Goal: Task Accomplishment & Management: Manage account settings

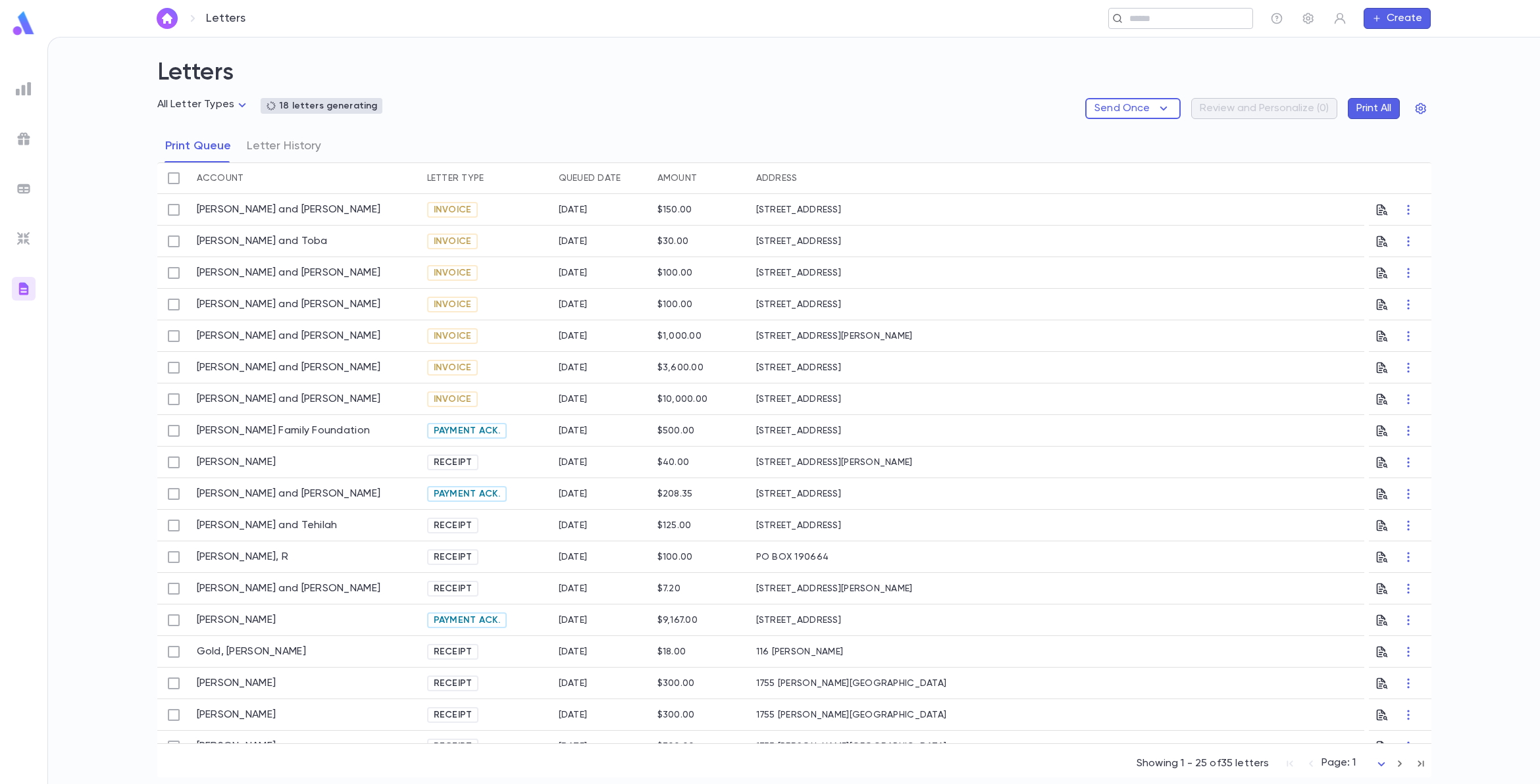
click at [1163, 18] on input "text" at bounding box center [1186, 18] width 122 height 13
type input "****"
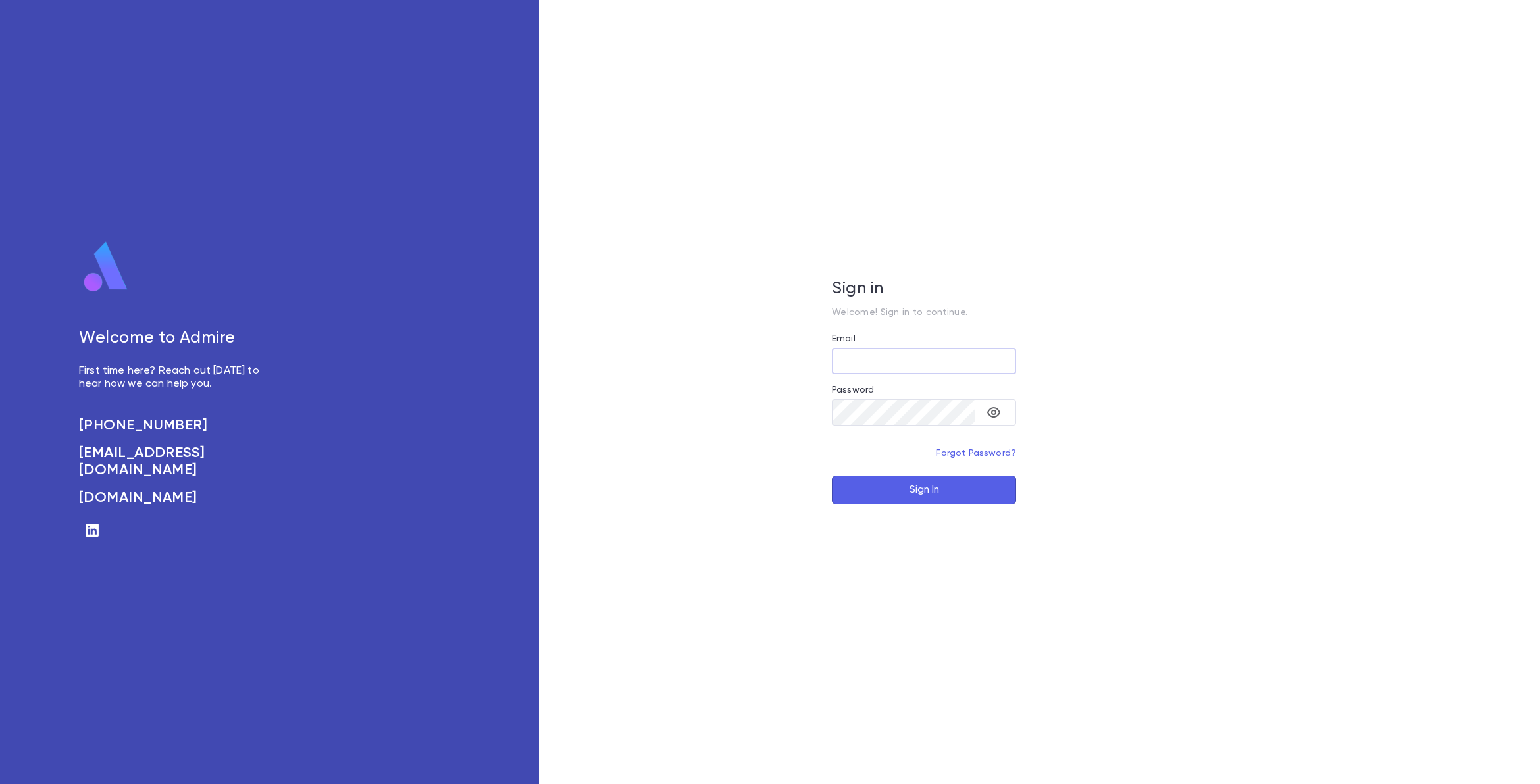
type input "**********"
